Goal: Transaction & Acquisition: Purchase product/service

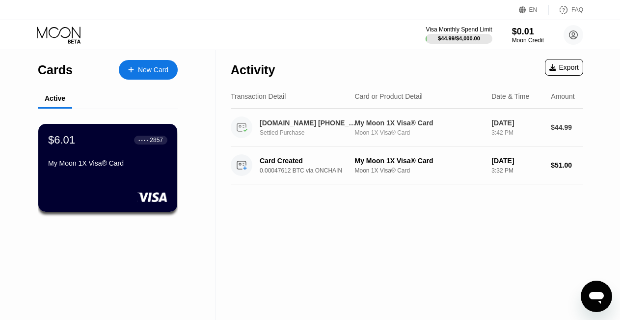
click at [308, 126] on div "[DOMAIN_NAME] [PHONE_NUMBER] US" at bounding box center [308, 123] width 97 height 8
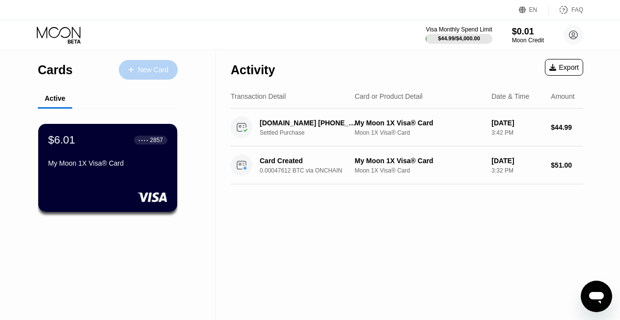
click at [148, 68] on div "New Card" at bounding box center [153, 70] width 30 height 8
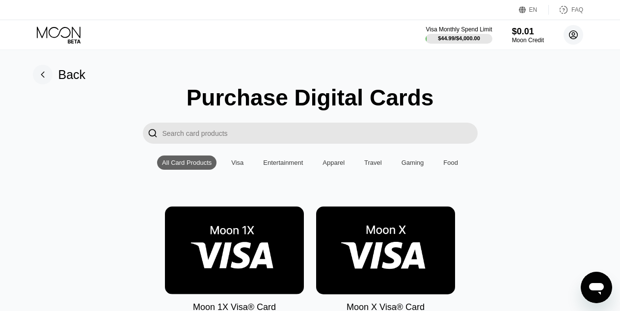
click at [579, 37] on circle at bounding box center [574, 35] width 20 height 20
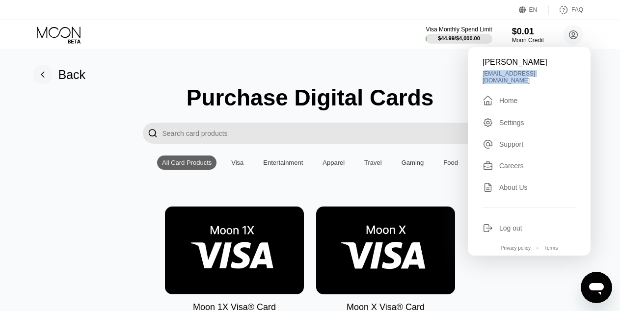
drag, startPoint x: 566, startPoint y: 76, endPoint x: 484, endPoint y: 76, distance: 81.5
click at [484, 76] on div "[EMAIL_ADDRESS][DOMAIN_NAME]" at bounding box center [529, 77] width 93 height 14
copy div "[EMAIL_ADDRESS][DOMAIN_NAME]"
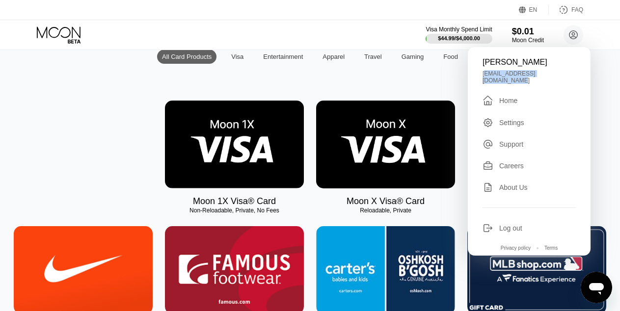
click at [406, 184] on img at bounding box center [385, 145] width 139 height 88
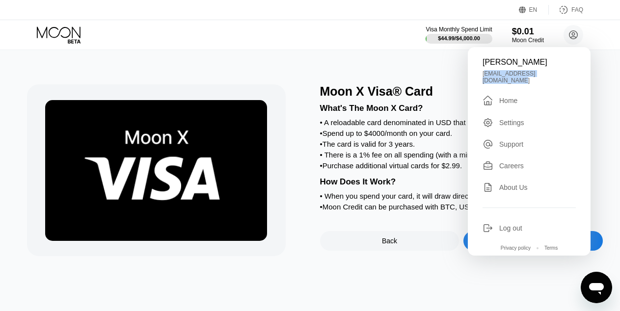
click at [291, 190] on div at bounding box center [168, 170] width 283 height 172
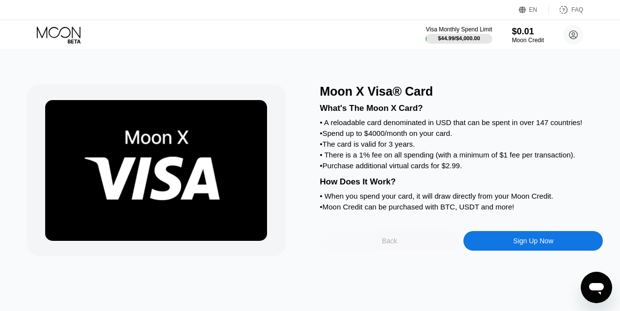
click at [393, 245] on div "Back" at bounding box center [389, 241] width 15 height 8
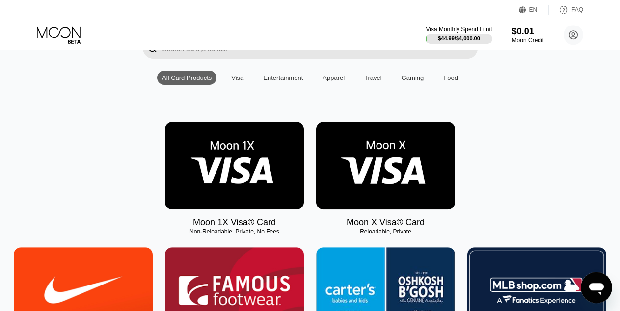
scroll to position [82, 0]
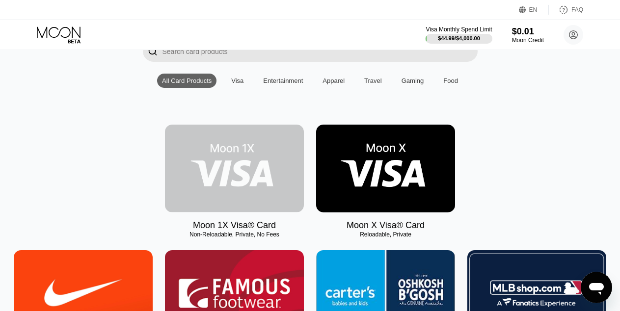
click at [228, 186] on img at bounding box center [234, 169] width 139 height 88
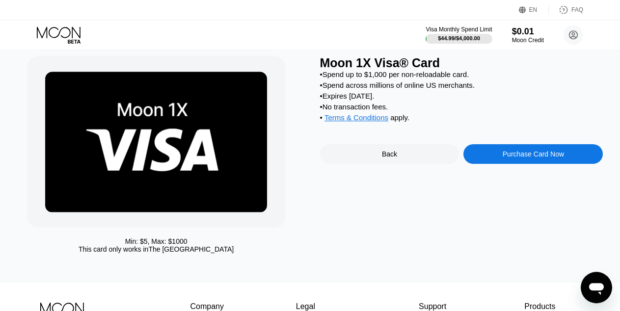
scroll to position [27, 0]
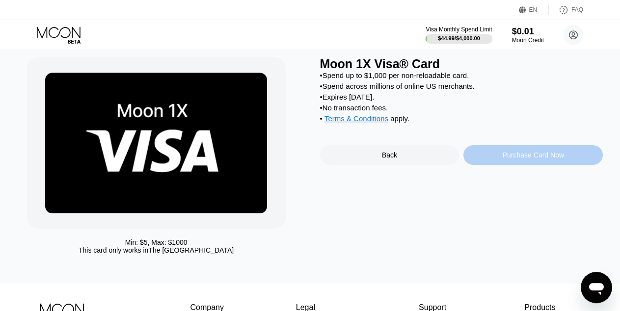
click at [519, 159] on div "Purchase Card Now" at bounding box center [533, 155] width 61 height 8
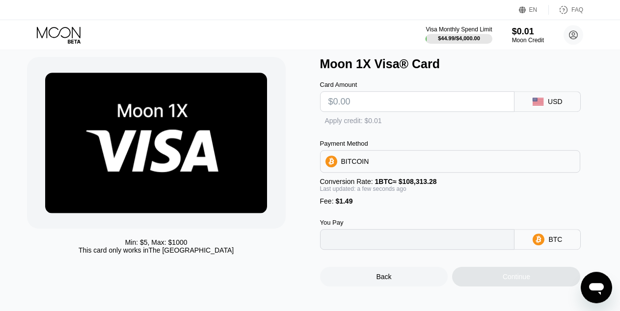
type input "0"
click at [419, 109] on input "text" at bounding box center [417, 102] width 178 height 20
type input "$4"
type input "0.00005069"
type input "$48"
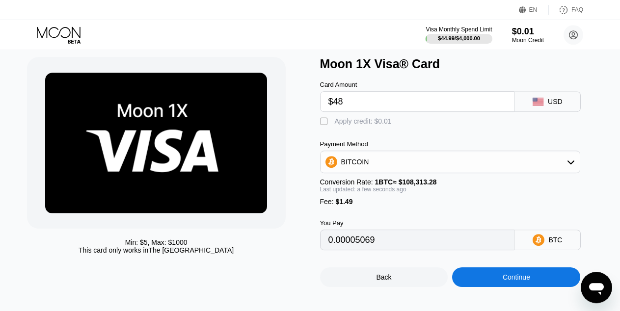
type input "0.00045692"
type input "$48"
click at [521, 281] on div "Continue" at bounding box center [516, 277] width 27 height 8
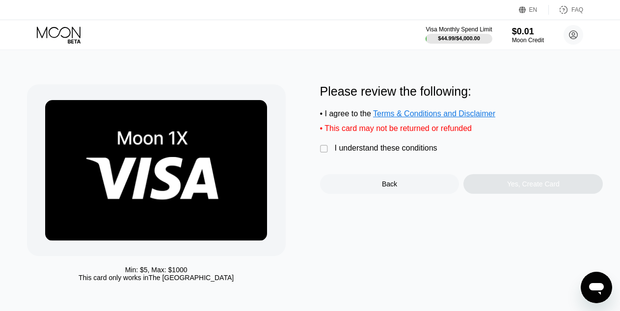
click at [323, 153] on div "" at bounding box center [325, 149] width 10 height 10
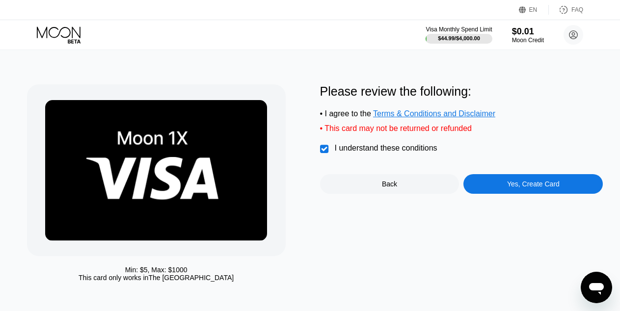
click at [527, 188] on div "Yes, Create Card" at bounding box center [533, 184] width 53 height 8
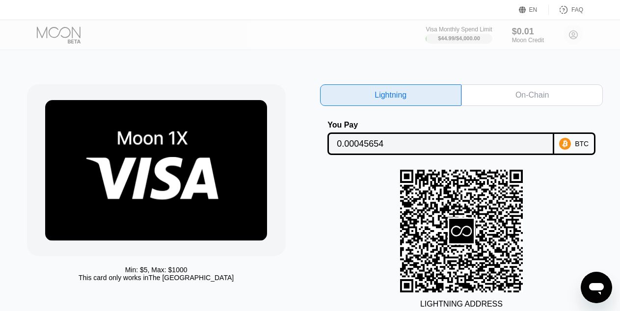
click at [528, 96] on div "On-Chain" at bounding box center [532, 95] width 33 height 10
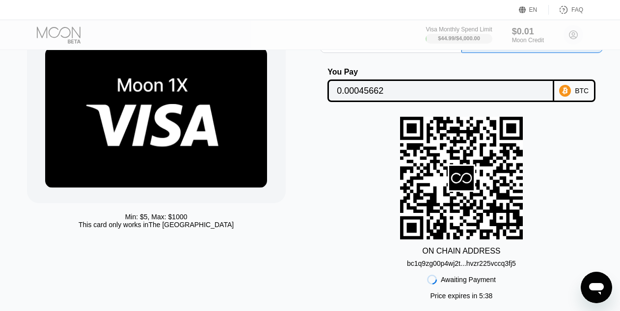
scroll to position [106, 0]
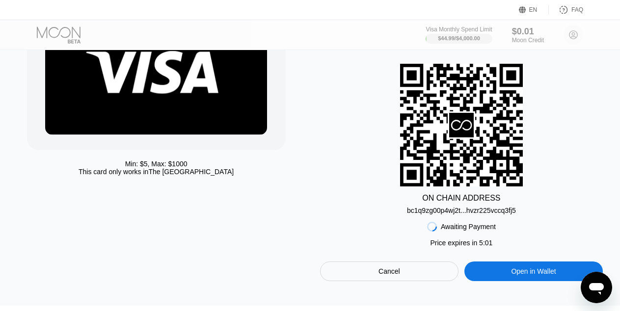
scroll to position [106, 0]
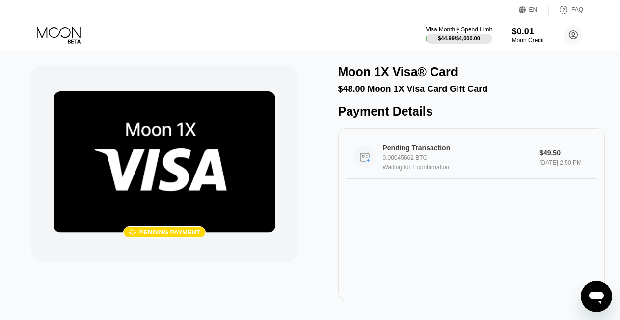
click at [440, 161] on div "0.00045662 BTC" at bounding box center [463, 157] width 160 height 7
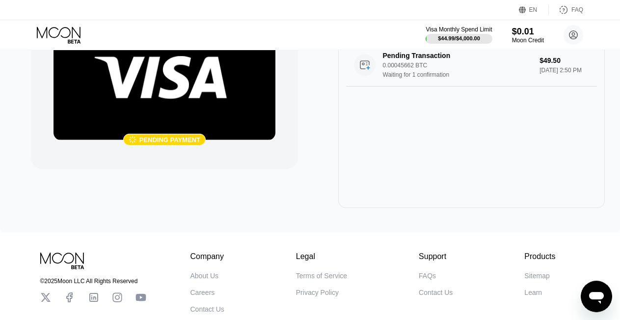
scroll to position [90, 0]
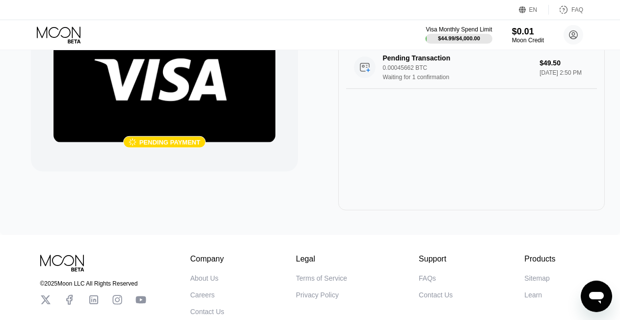
drag, startPoint x: 538, startPoint y: 211, endPoint x: 563, endPoint y: 211, distance: 25.0
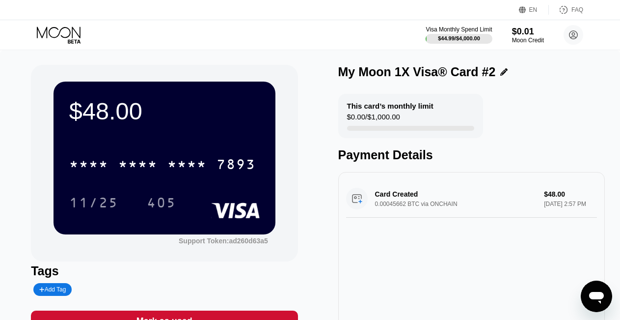
click at [18, 159] on div "$48.00 * * * * * * * * * * * * 7893 11/25 405 Support Token: ad260d63a5 Tags Ad…" at bounding box center [310, 209] width 620 height 318
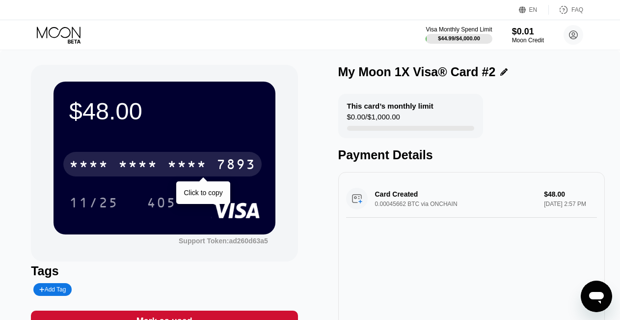
click at [205, 168] on div "* * * *" at bounding box center [186, 166] width 39 height 16
click at [238, 167] on div "7893" at bounding box center [236, 166] width 39 height 16
